Goal: Task Accomplishment & Management: Manage account settings

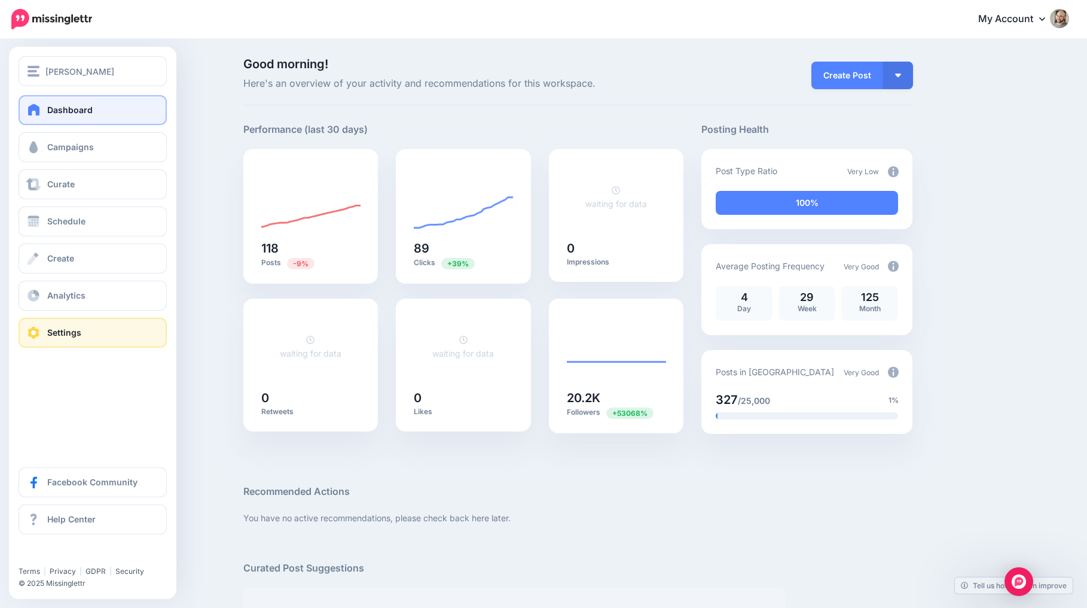
click at [44, 336] on link "Settings" at bounding box center [93, 333] width 148 height 30
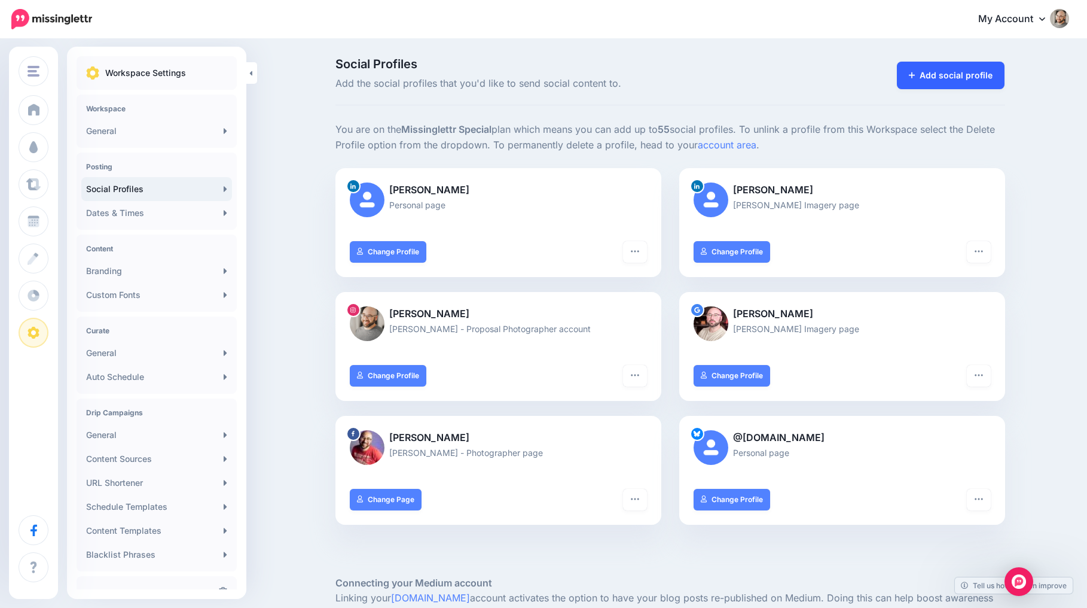
click at [962, 74] on link "Add social profile" at bounding box center [951, 76] width 108 height 28
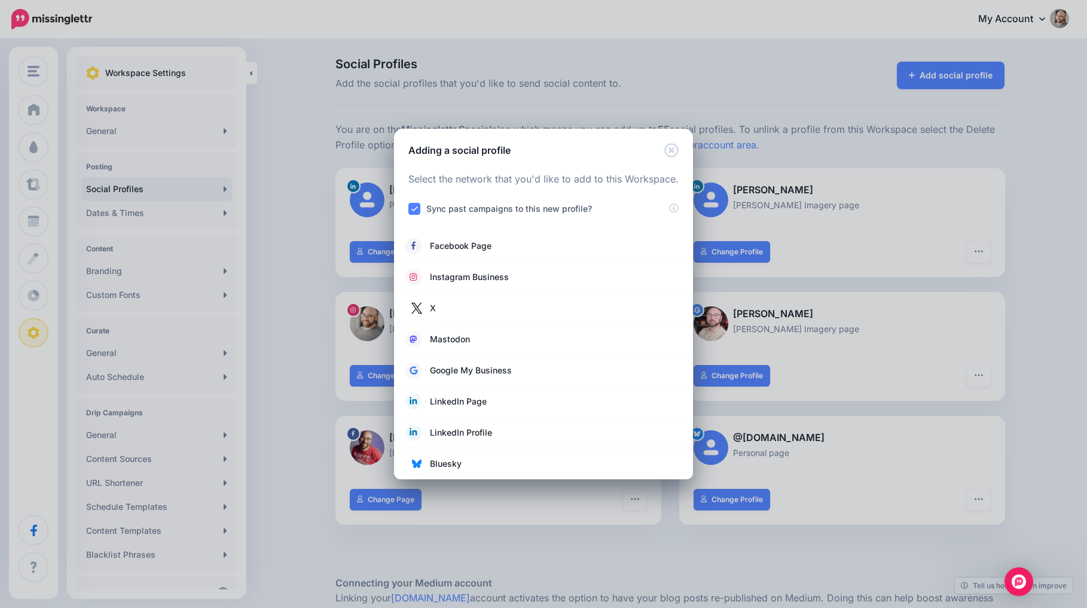
click at [675, 154] on icon "Close" at bounding box center [672, 150] width 14 height 14
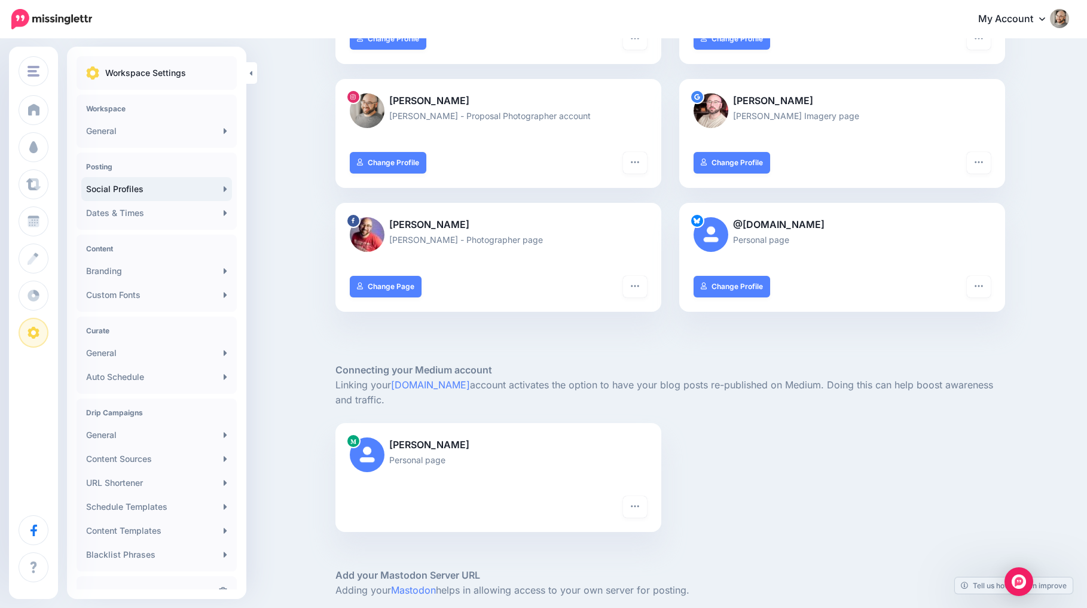
scroll to position [216, 0]
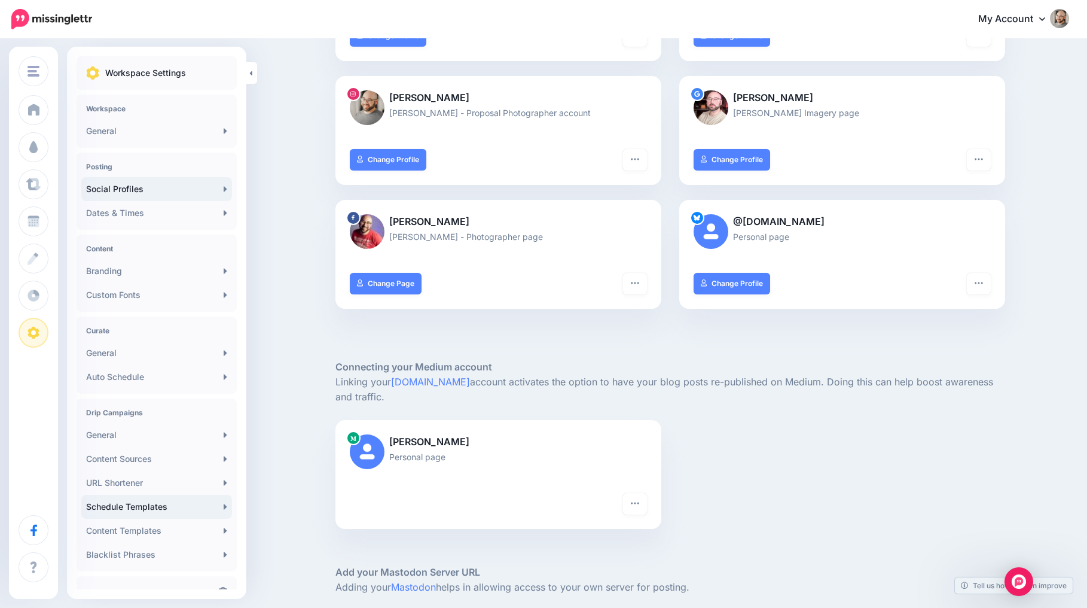
click at [169, 502] on link "Schedule Templates" at bounding box center [156, 507] width 151 height 24
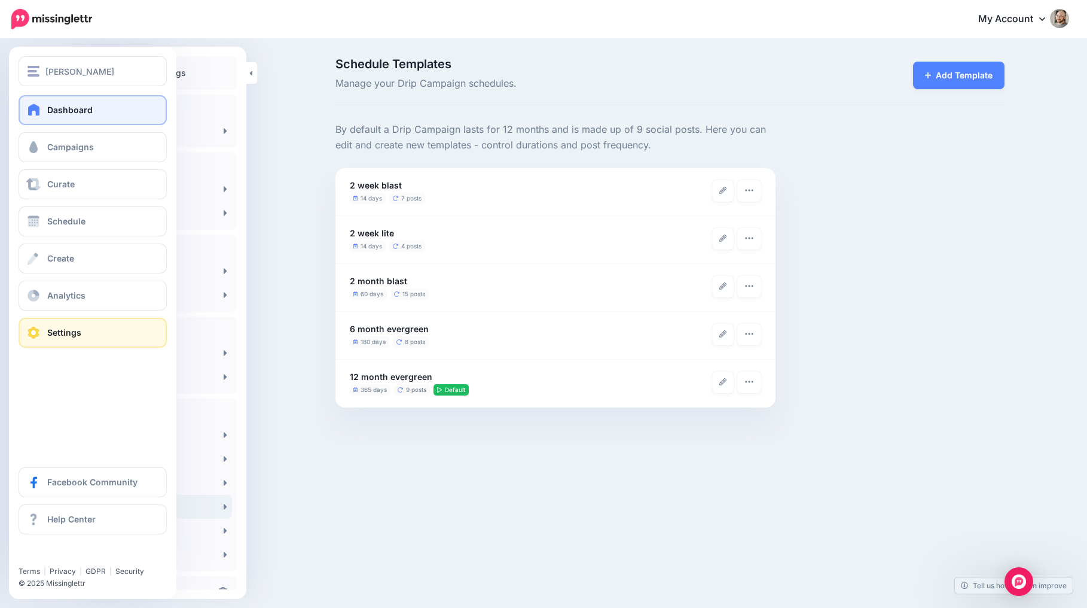
click at [83, 110] on span "Dashboard" at bounding box center [69, 110] width 45 height 10
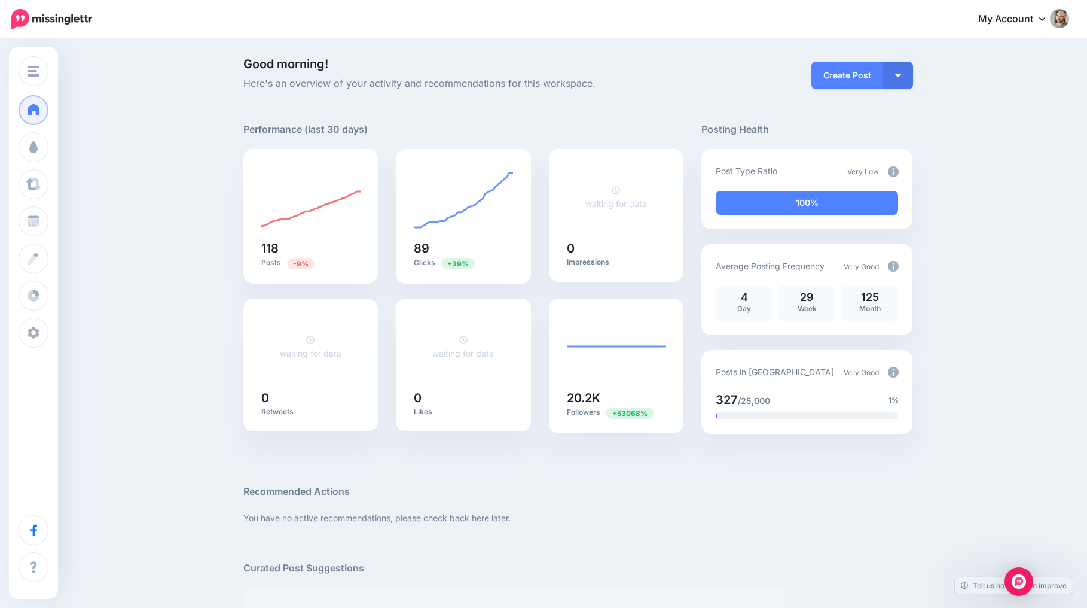
scroll to position [-1, 0]
